Goal: Task Accomplishment & Management: Manage account settings

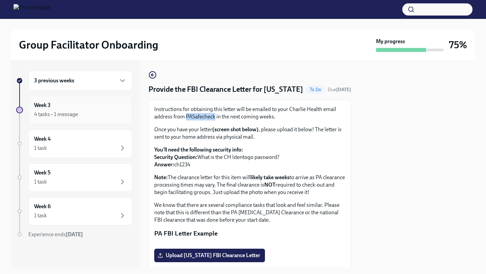
click at [81, 119] on div "Week 3 4 tasks • 1 message" at bounding box center [80, 110] width 104 height 28
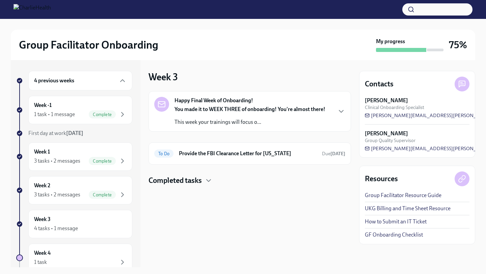
click at [198, 119] on p "This week your trainings will focus o..." at bounding box center [250, 122] width 151 height 7
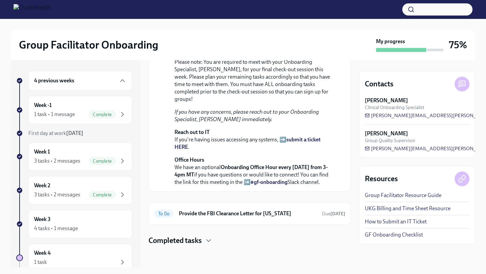
scroll to position [204, 0]
click at [187, 240] on h4 "Completed tasks" at bounding box center [175, 241] width 53 height 10
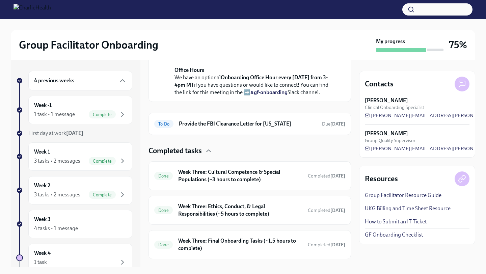
scroll to position [307, 0]
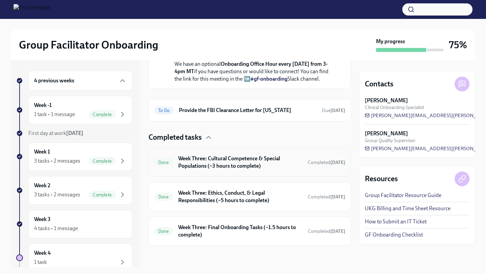
click at [204, 168] on h6 "Week Three: Cultural Competence & Special Populations (~3 hours to complete)" at bounding box center [240, 162] width 124 height 15
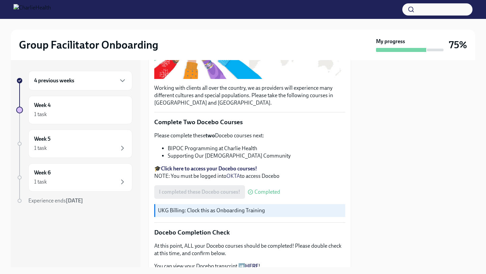
scroll to position [485, 0]
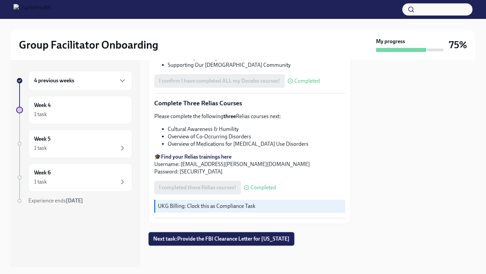
click at [197, 241] on span "Next task : Provide the FBI Clearance Letter for [US_STATE]" at bounding box center [221, 239] width 136 height 7
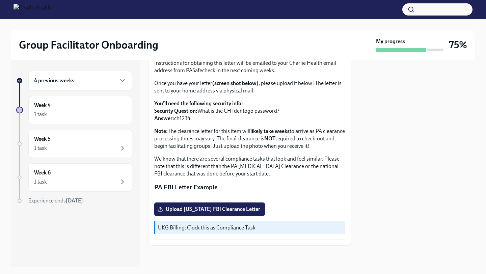
scroll to position [120, 0]
click at [64, 92] on div "4 previous weeks Week 4 1 task Week 5 1 task Week 6 1 task Experience ends [DAT…" at bounding box center [74, 151] width 116 height 161
click at [57, 81] on h6 "4 previous weeks" at bounding box center [54, 80] width 40 height 7
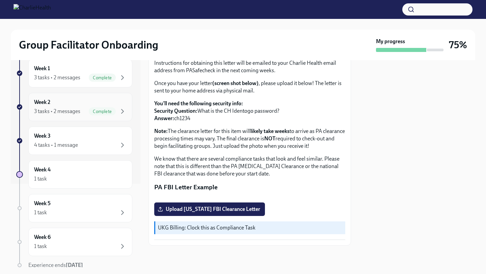
scroll to position [112, 0]
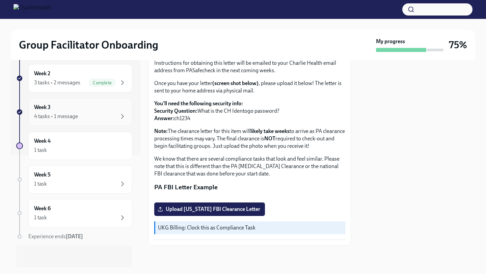
click at [58, 111] on div "Week 3 4 tasks • 1 message" at bounding box center [80, 112] width 93 height 17
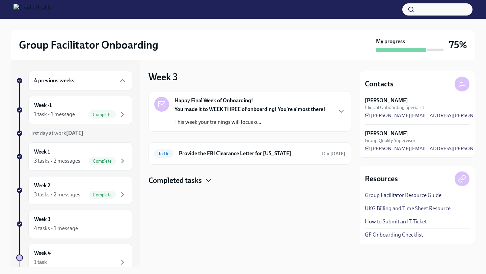
click at [207, 184] on icon "button" at bounding box center [209, 181] width 8 height 8
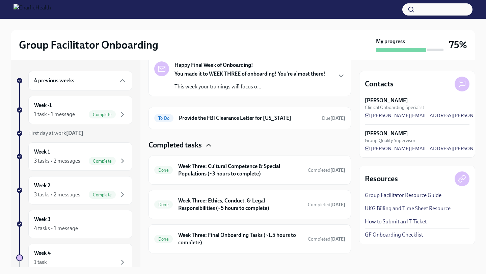
scroll to position [43, 0]
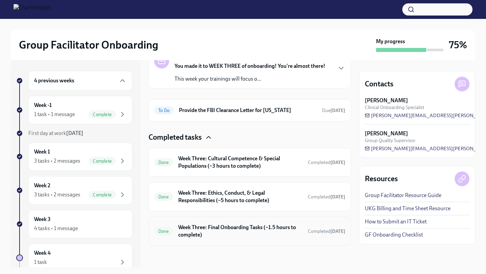
click at [222, 225] on h6 "Week Three: Final Onboarding Tasks (~1.5 hours to complete)" at bounding box center [240, 231] width 124 height 15
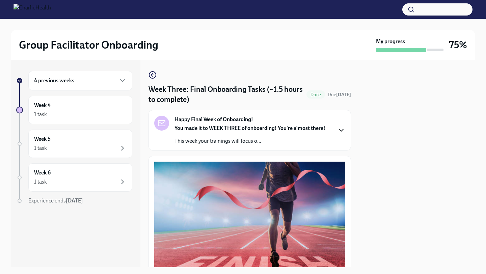
click at [341, 130] on icon "button" at bounding box center [341, 130] width 8 height 8
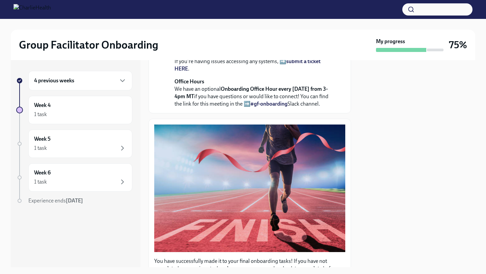
scroll to position [213, 0]
